Goal: Task Accomplishment & Management: Use online tool/utility

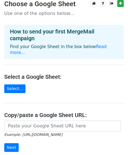
scroll to position [6, 0]
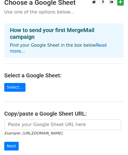
click at [99, 46] on link "Read more..." at bounding box center [58, 48] width 97 height 11
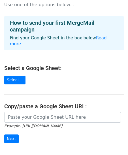
scroll to position [17, 0]
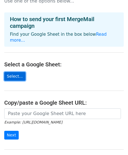
click at [14, 72] on link "Select..." at bounding box center [14, 76] width 21 height 9
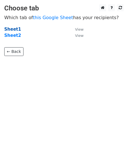
click at [18, 30] on strong "Sheet1" at bounding box center [12, 29] width 17 height 5
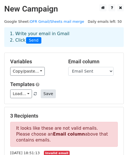
scroll to position [11, 0]
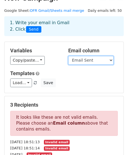
click at [91, 63] on select "First name Last name Recipient Date DOB Emergency Contact name/# Consent Y/N UI…" at bounding box center [90, 60] width 45 height 9
select select "Recipient"
click at [68, 56] on select "First name Last name Recipient Date DOB Emergency Contact name/# Consent Y/N UI…" at bounding box center [90, 60] width 45 height 9
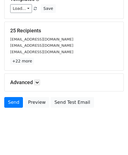
scroll to position [86, 0]
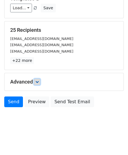
click at [39, 84] on icon at bounding box center [36, 81] width 3 height 3
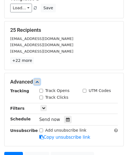
click at [39, 82] on icon at bounding box center [36, 81] width 3 height 3
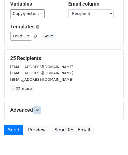
scroll to position [56, 0]
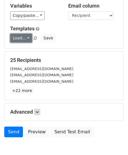
click at [28, 38] on link "Load..." at bounding box center [21, 38] width 22 height 9
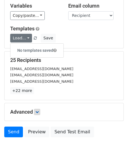
click at [67, 36] on div "Load... No templates saved Save" at bounding box center [64, 38] width 116 height 9
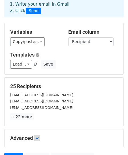
scroll to position [86, 0]
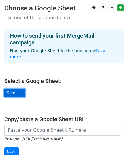
click at [19, 89] on link "Select..." at bounding box center [14, 93] width 21 height 9
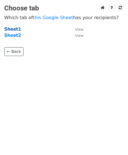
click at [17, 29] on strong "Sheet1" at bounding box center [12, 29] width 17 height 5
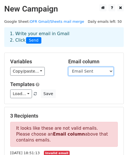
click at [80, 72] on select "First name Last name Recipient Date DOB Emergency Contact name/# Consent Y/N UI…" at bounding box center [90, 71] width 45 height 9
select select "Recipient"
click at [68, 67] on select "First name Last name Recipient Date DOB Emergency Contact name/# Consent Y/N UI…" at bounding box center [90, 71] width 45 height 9
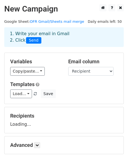
click at [62, 89] on div "Templates Load... No templates saved Save" at bounding box center [64, 90] width 116 height 17
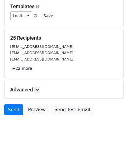
scroll to position [86, 0]
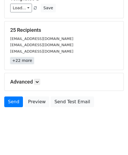
click at [17, 62] on link "+22 more" at bounding box center [22, 60] width 24 height 7
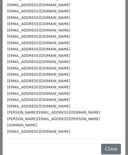
scroll to position [0, 0]
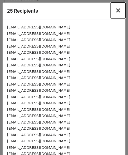
click at [117, 10] on span "×" at bounding box center [118, 10] width 6 height 8
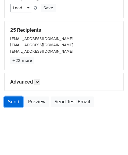
click at [16, 103] on link "Send" at bounding box center [13, 102] width 19 height 11
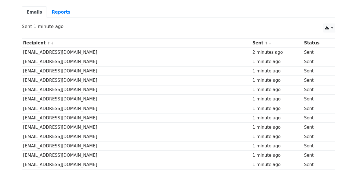
scroll to position [45, 0]
